Goal: Task Accomplishment & Management: Complete application form

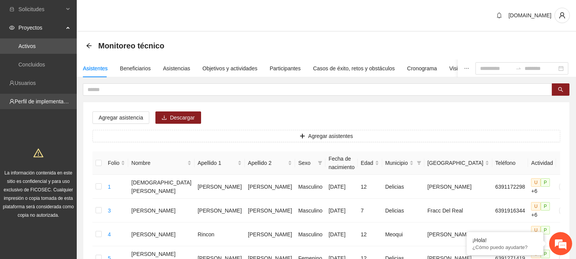
click at [37, 100] on link "Perfil de implementadora" at bounding box center [45, 101] width 60 height 6
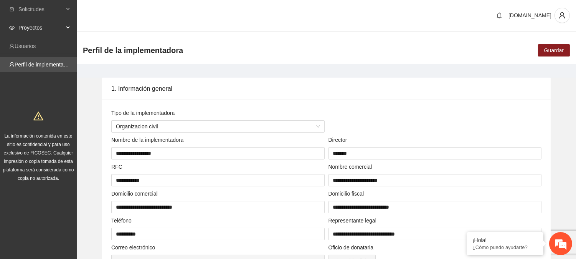
click at [33, 29] on span "Proyectos" at bounding box center [40, 27] width 45 height 15
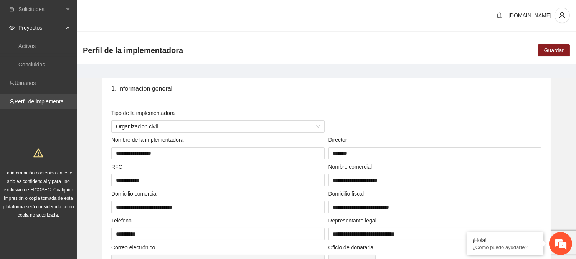
click at [34, 103] on link "Perfil de implementadora" at bounding box center [45, 101] width 60 height 6
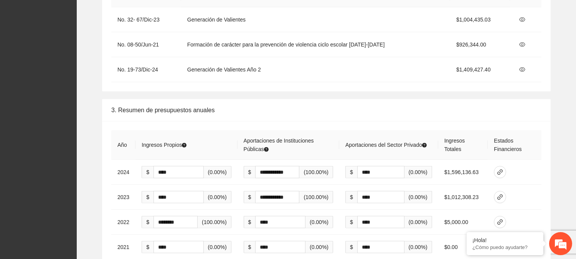
scroll to position [1138, 0]
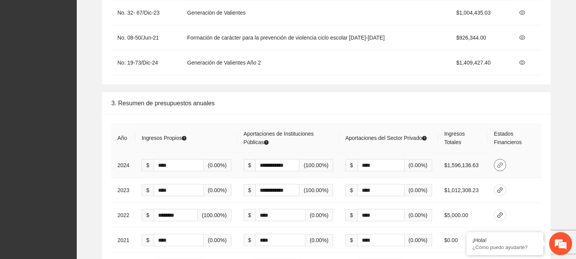
click at [506, 162] on span "link" at bounding box center [501, 165] width 12 height 6
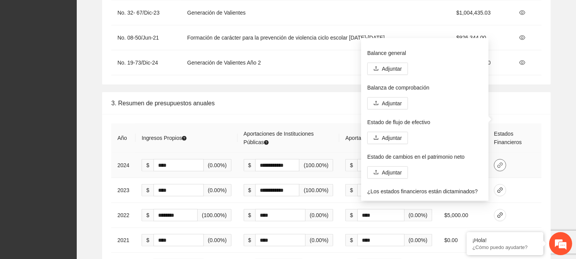
scroll to position [41, 0]
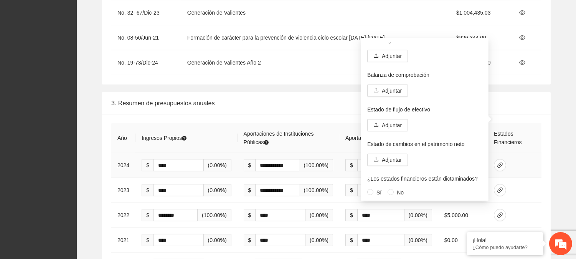
click at [534, 153] on td at bounding box center [515, 165] width 54 height 25
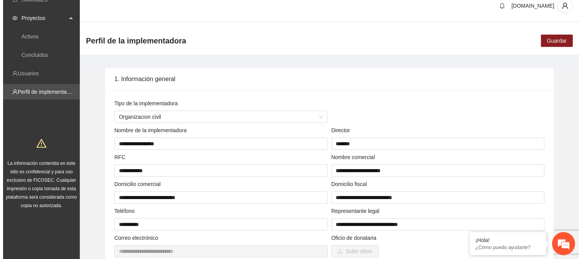
scroll to position [0, 0]
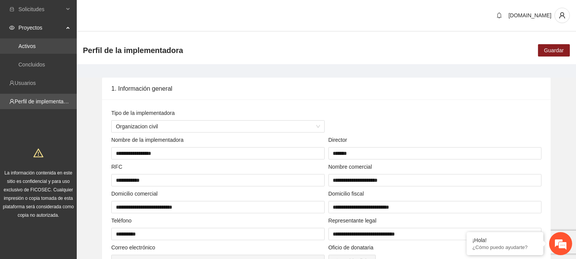
click at [35, 45] on link "Activos" at bounding box center [26, 46] width 17 height 6
click at [37, 7] on span "Solicitudes" at bounding box center [40, 9] width 45 height 15
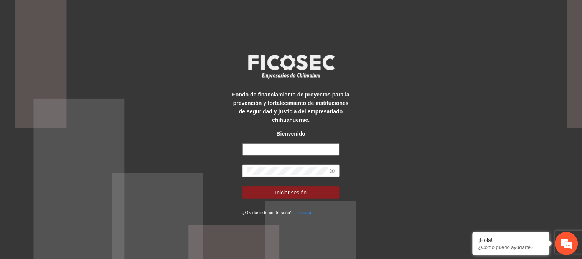
click at [280, 147] on input "text" at bounding box center [291, 149] width 97 height 12
type input "**********"
click at [243, 186] on button "Iniciar sesión" at bounding box center [291, 192] width 97 height 12
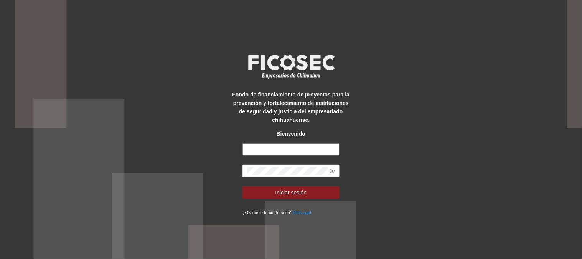
click at [298, 152] on input "text" at bounding box center [291, 149] width 97 height 12
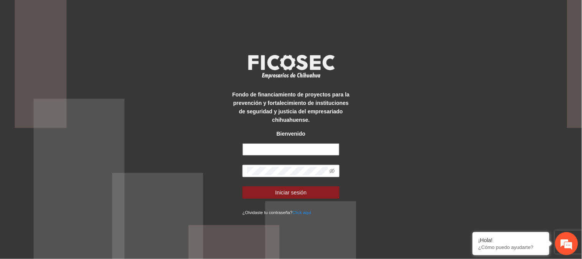
type input "**********"
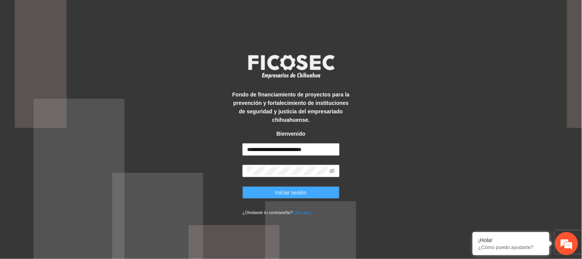
click at [302, 190] on span "Iniciar sesión" at bounding box center [291, 192] width 31 height 8
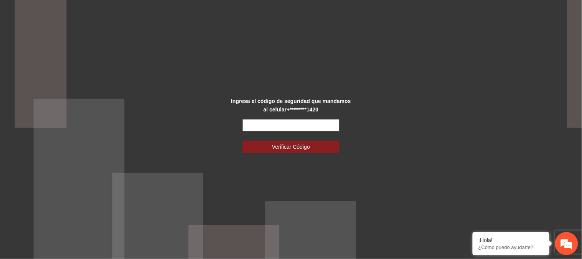
click at [302, 127] on input "text" at bounding box center [291, 125] width 97 height 12
type input "******"
click at [243, 141] on button "Verificar Código" at bounding box center [291, 147] width 97 height 12
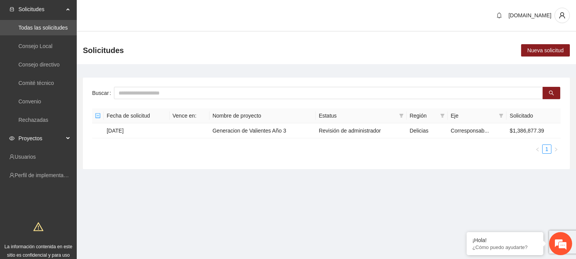
click at [43, 137] on span "Proyectos" at bounding box center [40, 138] width 45 height 15
click at [253, 129] on td "Generacion de Valientes Año 3" at bounding box center [263, 130] width 106 height 15
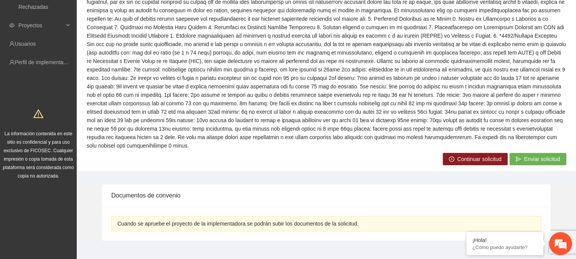
scroll to position [123, 0]
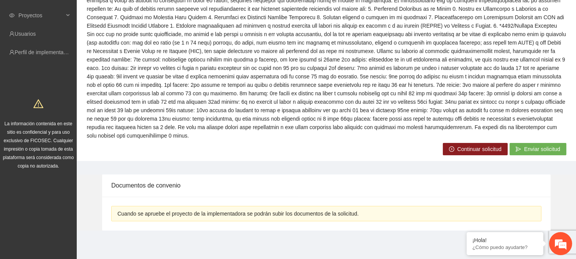
click at [472, 147] on span "Continuar solicitud" at bounding box center [480, 149] width 44 height 8
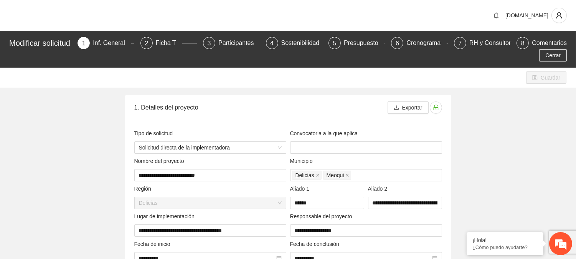
type input "**********"
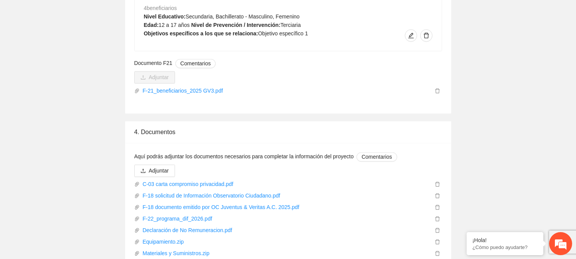
scroll to position [2850, 0]
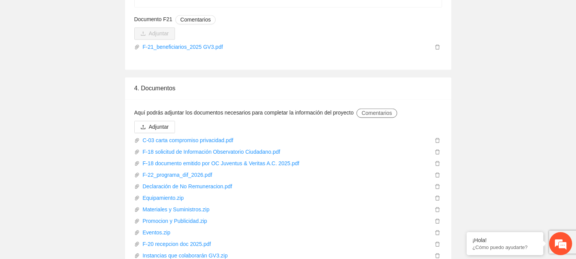
click at [381, 109] on span "Comentarios" at bounding box center [377, 113] width 30 height 8
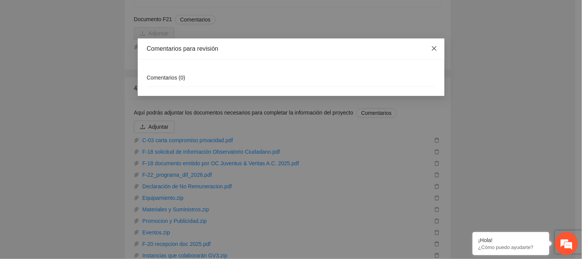
click at [434, 44] on span "Close" at bounding box center [434, 48] width 21 height 21
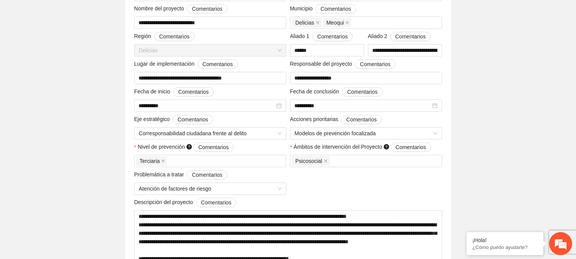
scroll to position [0, 0]
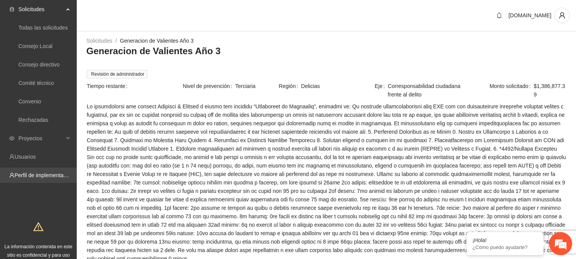
click at [28, 172] on link "Perfil de implementadora" at bounding box center [45, 175] width 60 height 6
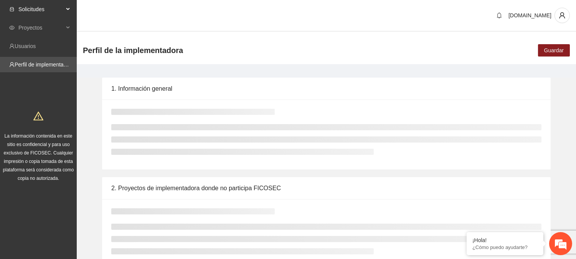
click at [69, 5] on div "Solicitudes" at bounding box center [38, 9] width 77 height 15
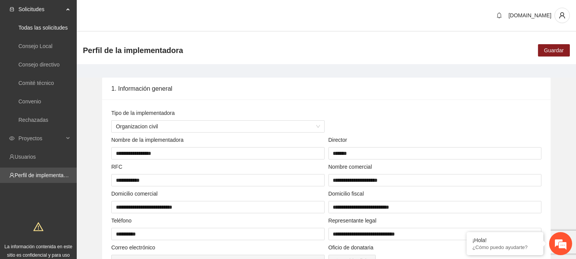
click at [63, 10] on span "Solicitudes" at bounding box center [40, 9] width 45 height 15
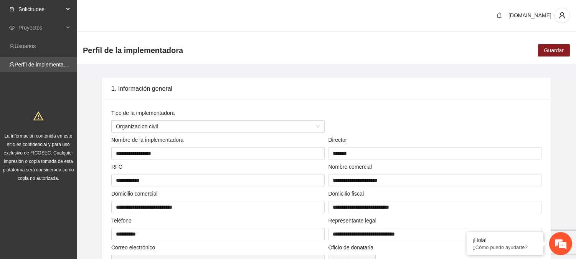
click at [52, 2] on span "Solicitudes" at bounding box center [40, 9] width 45 height 15
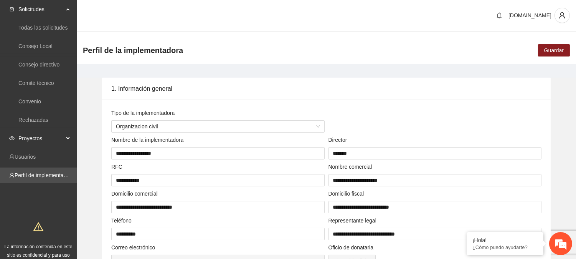
click at [36, 141] on span "Proyectos" at bounding box center [40, 138] width 45 height 15
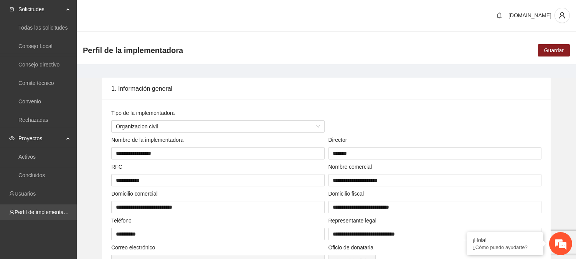
click at [35, 213] on link "Perfil de implementadora" at bounding box center [45, 212] width 60 height 6
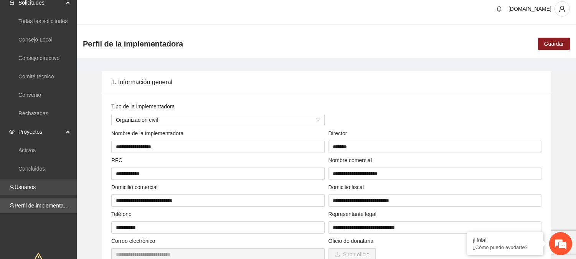
click at [34, 187] on link "Usuarios" at bounding box center [25, 187] width 21 height 6
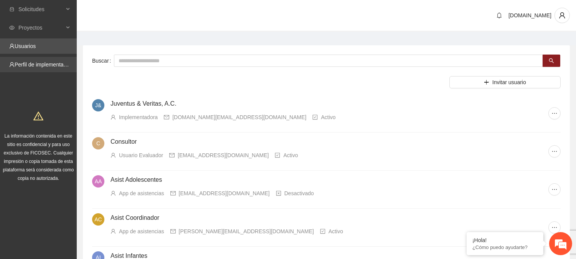
click at [37, 64] on link "Perfil de implementadora" at bounding box center [45, 64] width 60 height 6
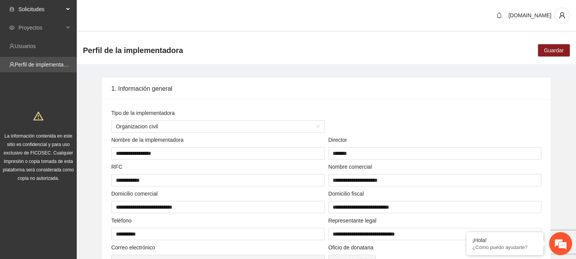
click at [41, 12] on span "Solicitudes" at bounding box center [40, 9] width 45 height 15
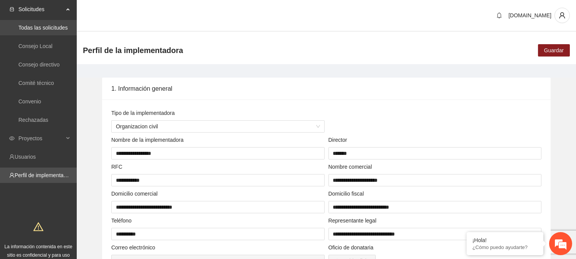
click at [50, 28] on link "Todas las solicitudes" at bounding box center [42, 28] width 49 height 6
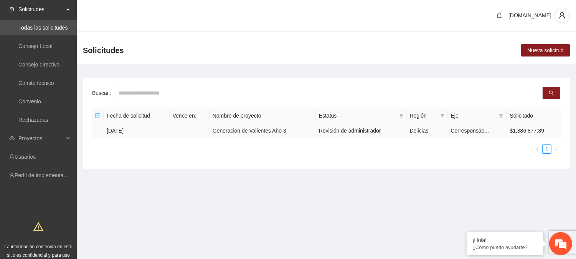
click at [284, 133] on td "Generacion de Valientes Año 3" at bounding box center [263, 130] width 106 height 15
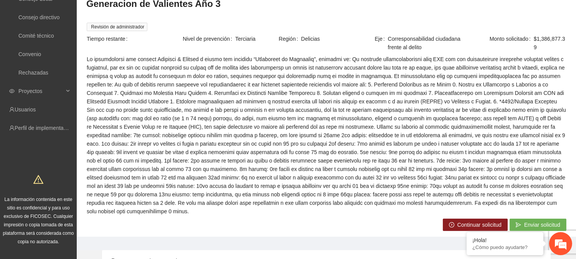
scroll to position [123, 0]
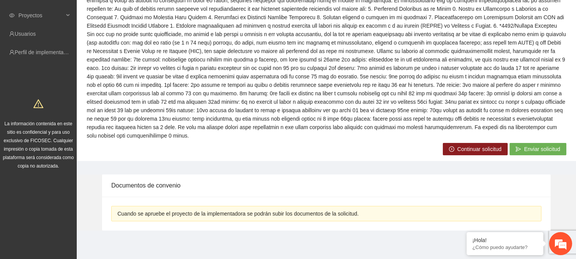
click at [478, 151] on span "Continuar solicitud" at bounding box center [480, 149] width 44 height 8
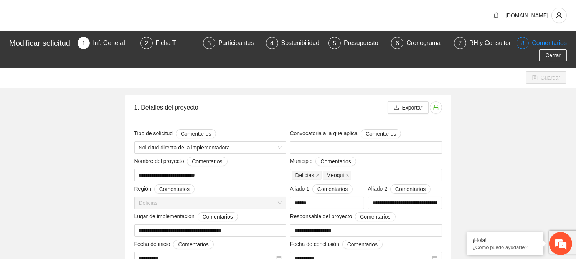
click at [529, 43] on div "8" at bounding box center [523, 43] width 12 height 12
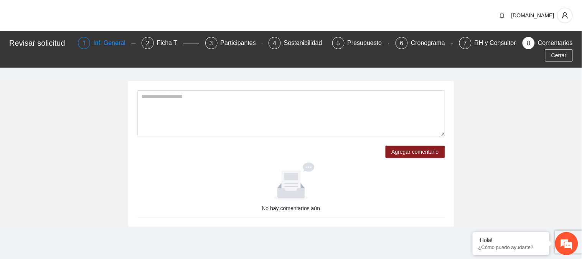
click at [109, 40] on div "Inf. General" at bounding box center [112, 43] width 38 height 12
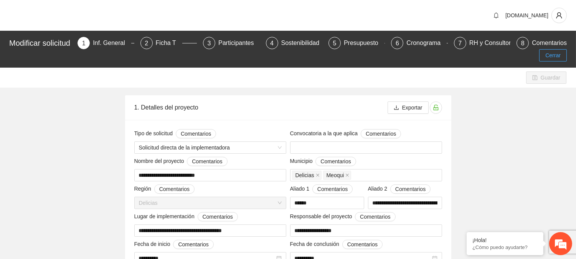
click at [555, 52] on span "Cerrar" at bounding box center [553, 55] width 15 height 8
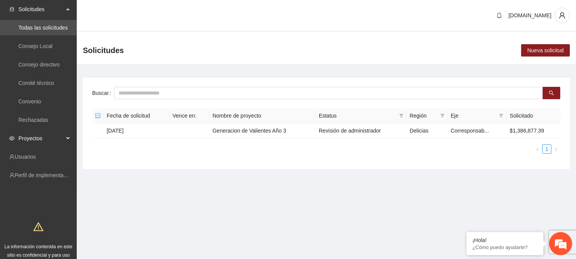
click at [30, 141] on span "Proyectos" at bounding box center [40, 138] width 45 height 15
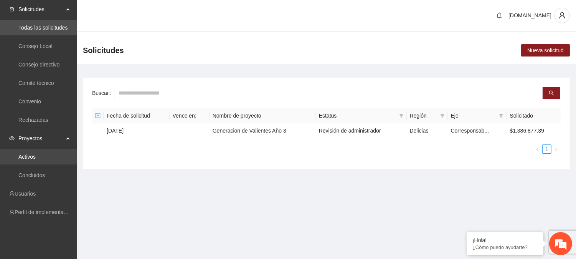
click at [32, 160] on link "Activos" at bounding box center [26, 157] width 17 height 6
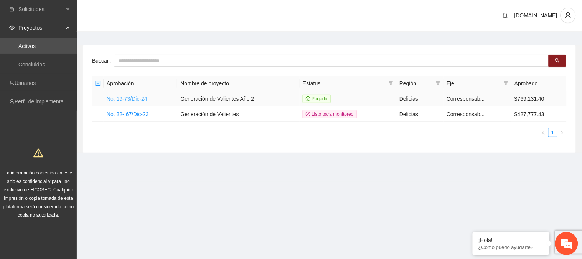
click at [131, 100] on link "No. 19-73/Dic-24" at bounding box center [127, 99] width 41 height 6
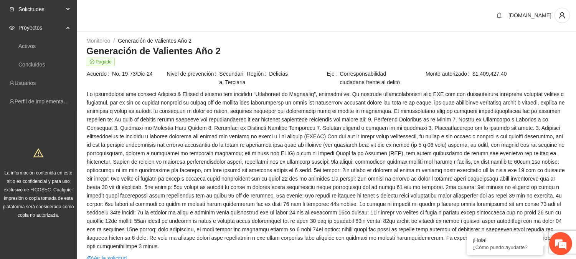
click at [47, 7] on span "Solicitudes" at bounding box center [40, 9] width 45 height 15
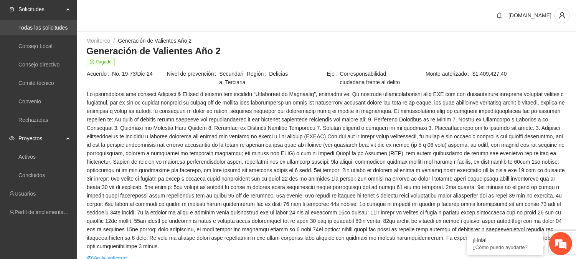
click at [45, 27] on link "Todas las solicitudes" at bounding box center [42, 28] width 49 height 6
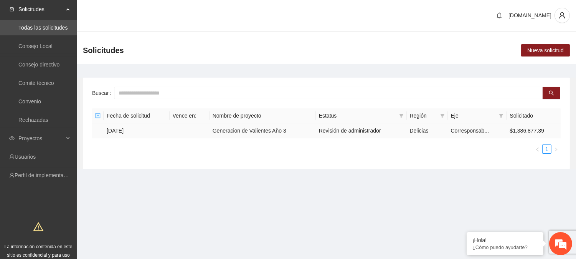
click at [122, 131] on td "27/09/2025" at bounding box center [137, 130] width 66 height 15
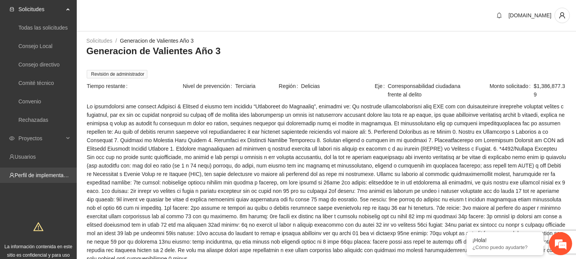
click at [50, 177] on link "Perfil de implementadora" at bounding box center [45, 175] width 60 height 6
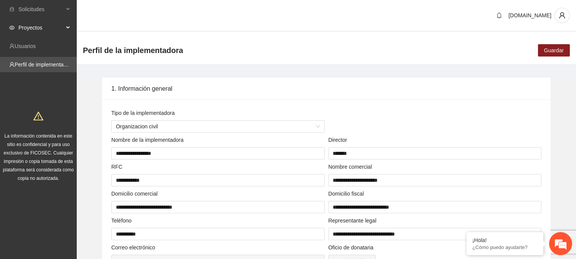
click at [31, 25] on span "Proyectos" at bounding box center [40, 27] width 45 height 15
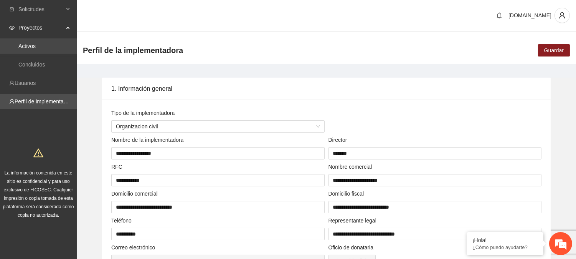
click at [31, 45] on link "Activos" at bounding box center [26, 46] width 17 height 6
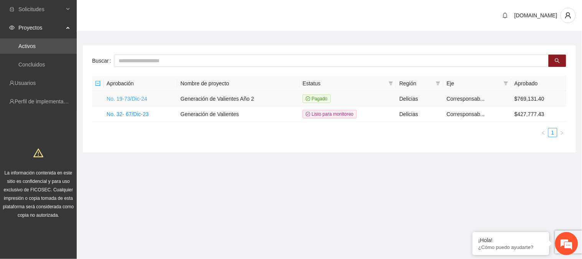
click at [124, 100] on link "No. 19-73/Dic-24" at bounding box center [127, 99] width 41 height 6
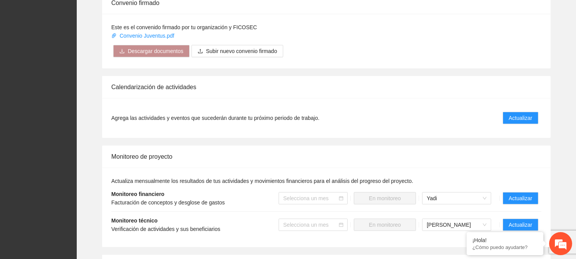
scroll to position [595, 0]
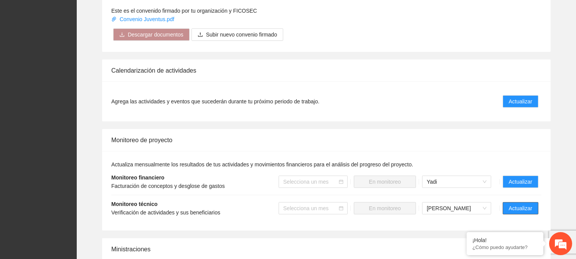
click at [523, 206] on span "Actualizar" at bounding box center [520, 208] width 23 height 8
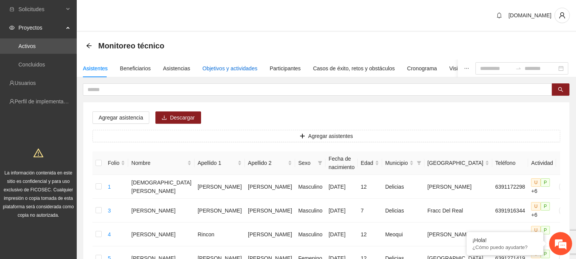
click at [238, 67] on div "Objetivos y actividades" at bounding box center [230, 68] width 55 height 8
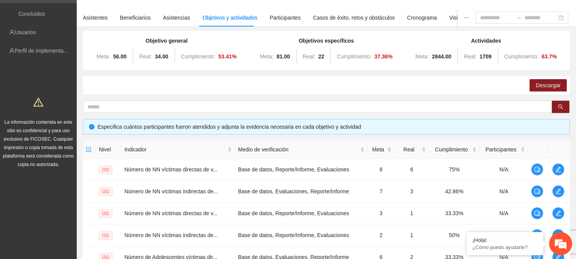
scroll to position [55, 0]
